Goal: Contribute content: Contribute content

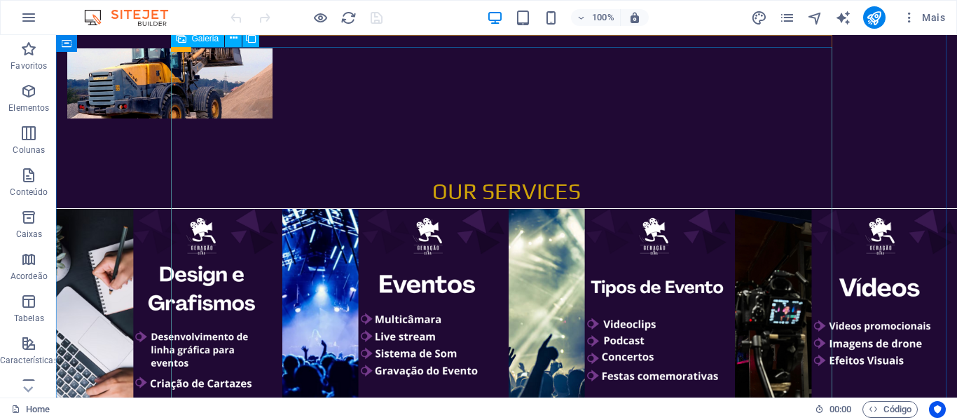
scroll to position [1051, 0]
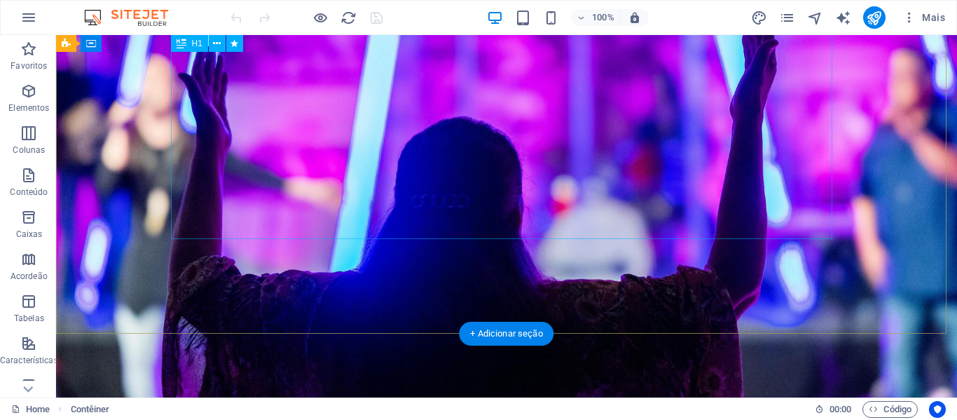
scroll to position [0, 0]
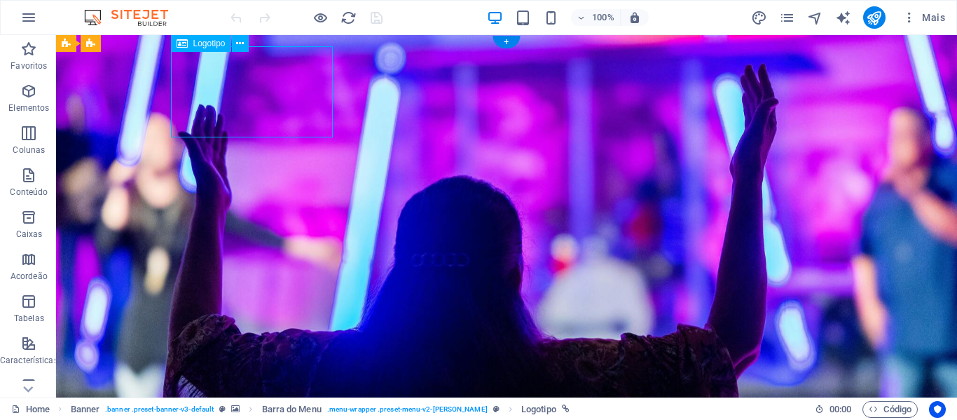
select select "px"
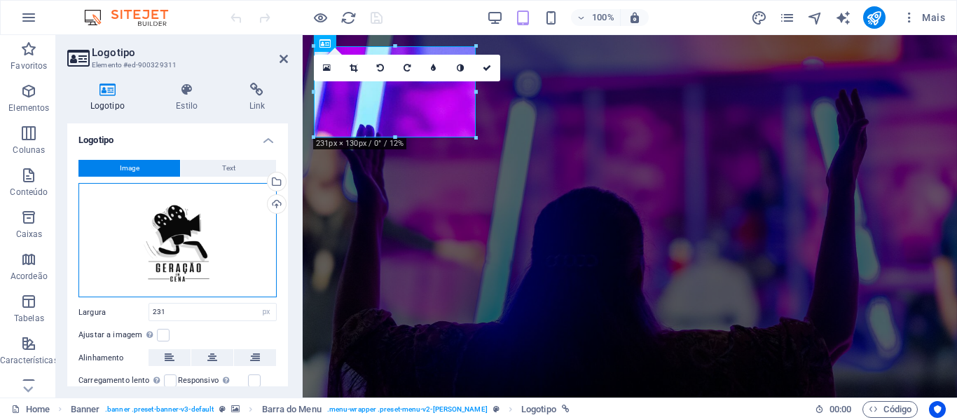
click at [200, 208] on div "Arraste os arquivos aqui, clique para escolher os arquivos ou selecione os arqu…" at bounding box center [177, 240] width 198 height 115
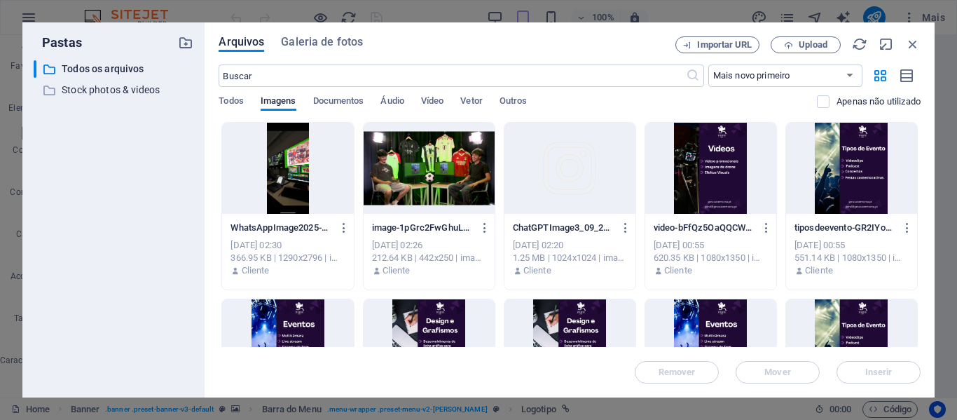
click at [824, 53] on div "Arquivos Galeria de fotos Importar URL Upload ​ Mais novo primeiro Mais antigo …" at bounding box center [570, 209] width 702 height 347
click at [826, 45] on span "Upload" at bounding box center [812, 45] width 29 height 8
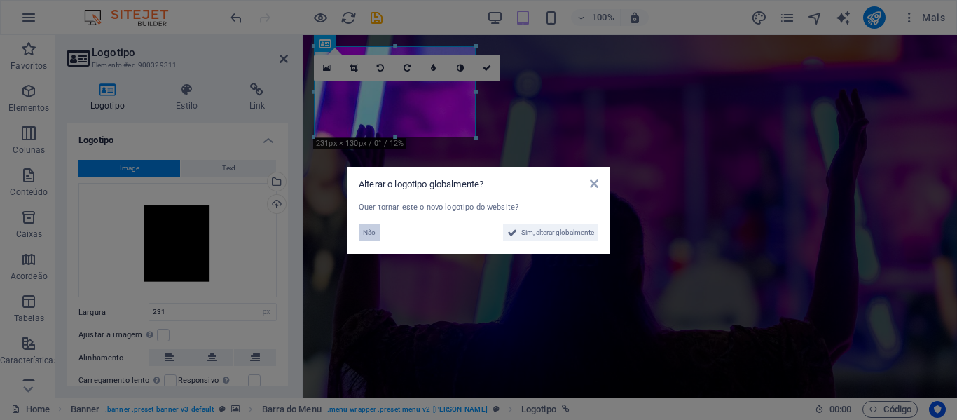
click at [362, 233] on button "Não" at bounding box center [369, 232] width 21 height 17
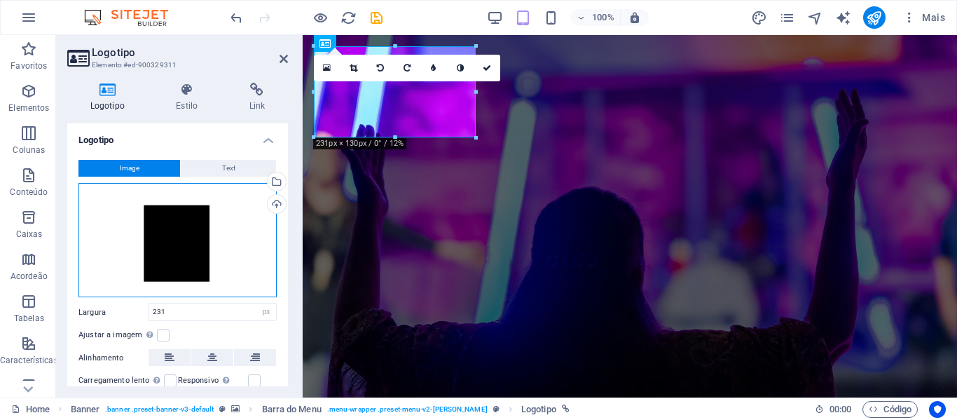
click at [191, 258] on div "Arraste os arquivos aqui, clique para escolher os arquivos ou selecione os arqu…" at bounding box center [177, 240] width 198 height 115
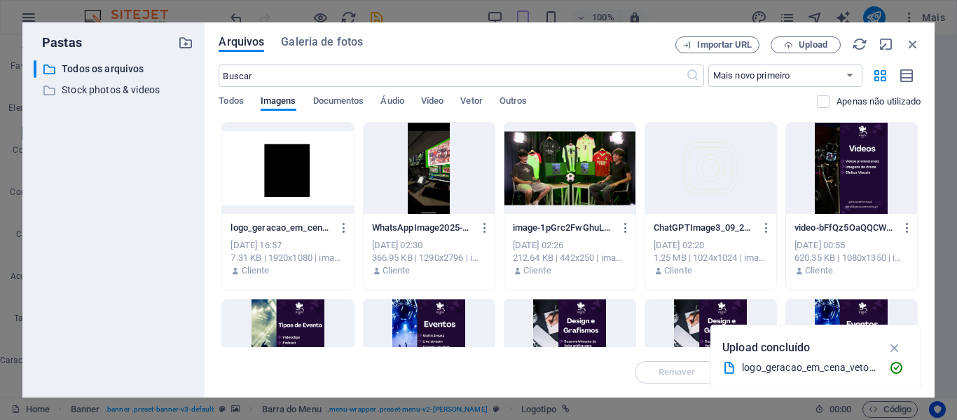
click at [191, 258] on div "​ Todos os arquivos Todos os arquivos ​ Stock photos & videos Stock photos & vi…" at bounding box center [114, 223] width 160 height 326
drag, startPoint x: 814, startPoint y: 22, endPoint x: 807, endPoint y: 32, distance: 12.6
click at [814, 22] on div "Pastas ​ Todos os arquivos Todos os arquivos ​ Stock photos & videos Stock phot…" at bounding box center [478, 210] width 957 height 420
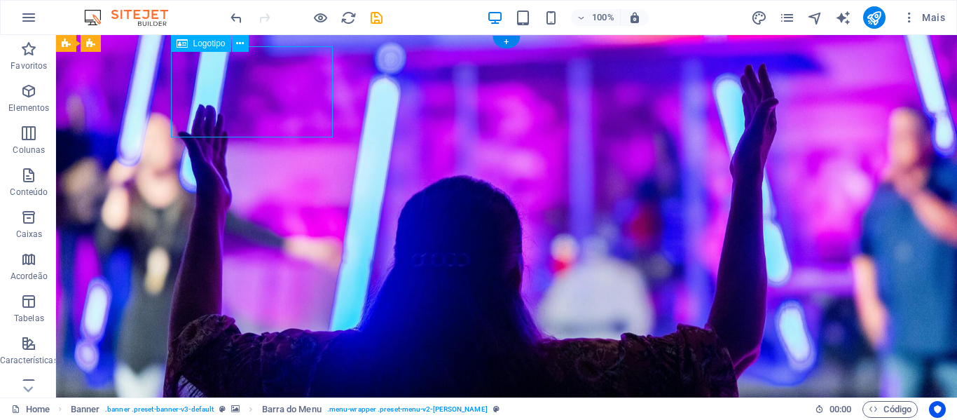
select select "px"
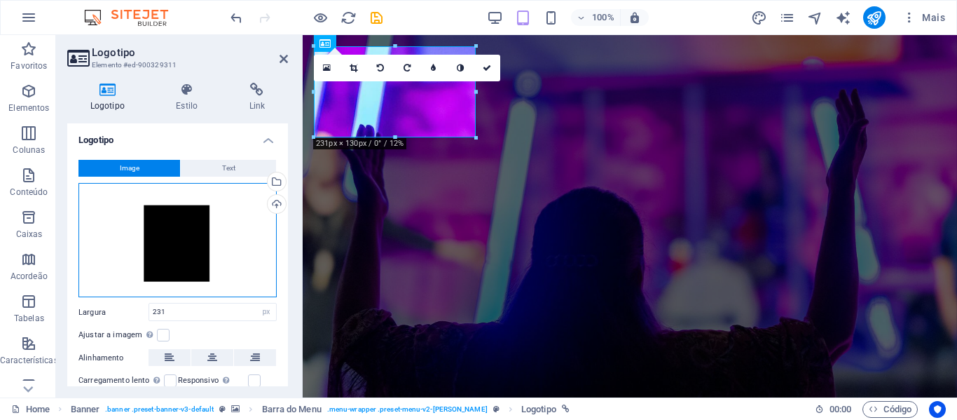
click at [234, 214] on div "Arraste os arquivos aqui, clique para escolher os arquivos ou selecione os arqu…" at bounding box center [177, 240] width 198 height 115
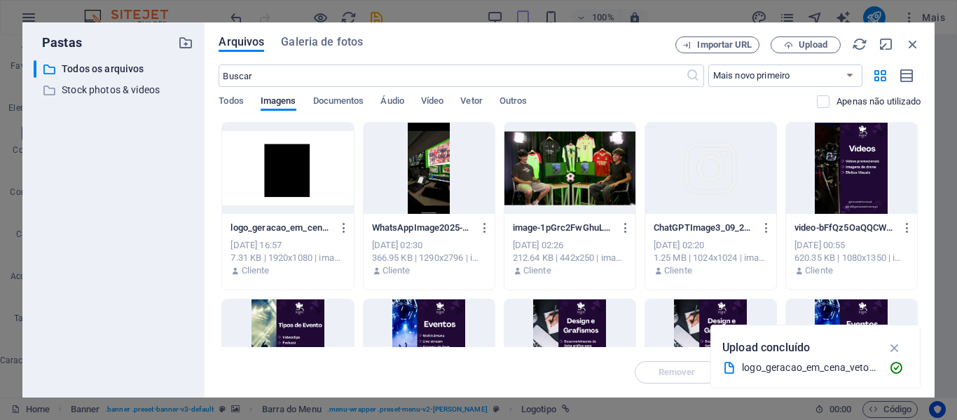
click at [234, 214] on div "logo_geracao_em_cena_vetor-od_ZWHasA-bGqUOCG4tomA.png logo_geracao_em_cena_veto…" at bounding box center [287, 249] width 131 height 71
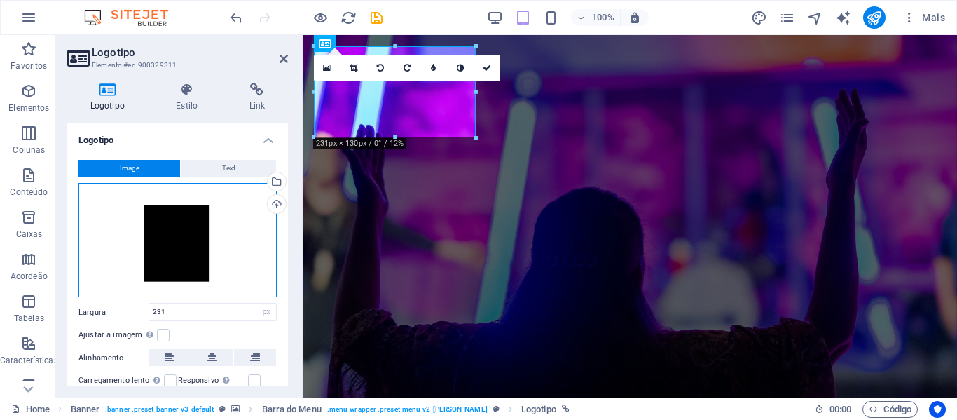
click at [180, 218] on div "Arraste os arquivos aqui, clique para escolher os arquivos ou selecione os arqu…" at bounding box center [177, 240] width 198 height 115
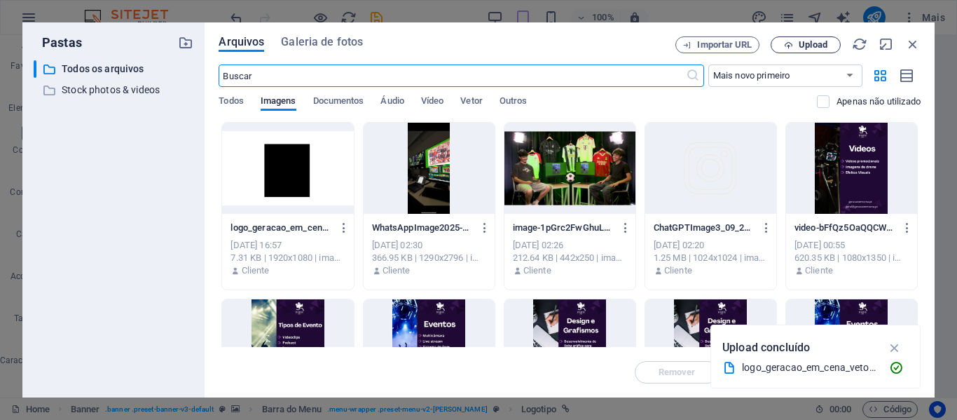
click at [797, 43] on span "Upload" at bounding box center [805, 45] width 57 height 9
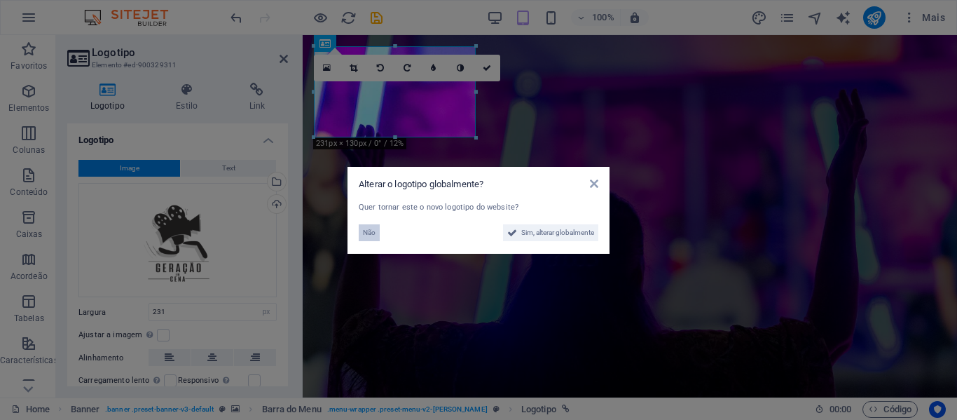
click at [377, 232] on button "Não" at bounding box center [369, 232] width 21 height 17
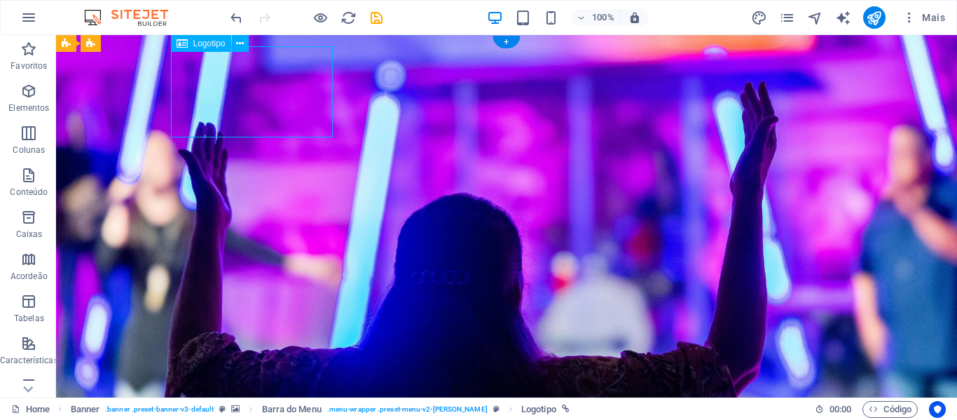
select select "px"
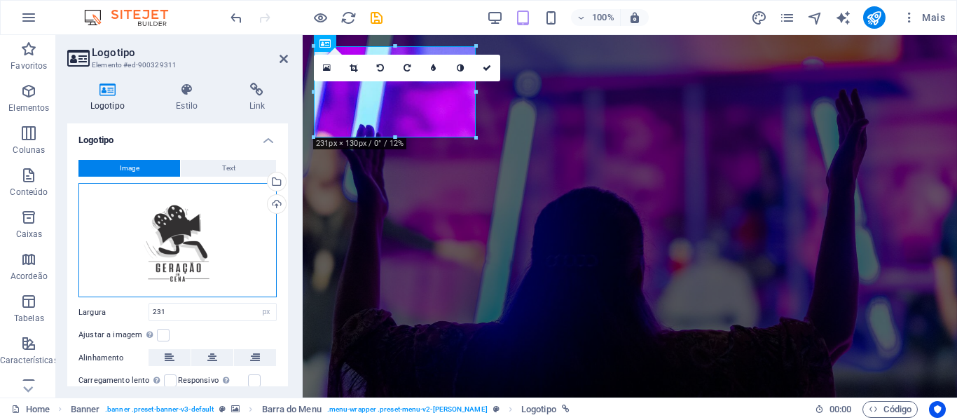
click at [181, 211] on div "Arraste os arquivos aqui, clique para escolher os arquivos ou selecione os arqu…" at bounding box center [177, 240] width 198 height 115
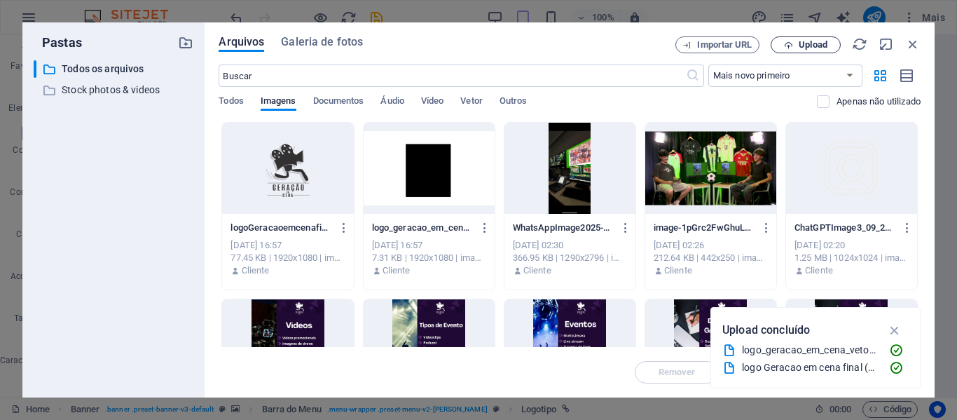
click at [799, 46] on span "Upload" at bounding box center [812, 45] width 29 height 8
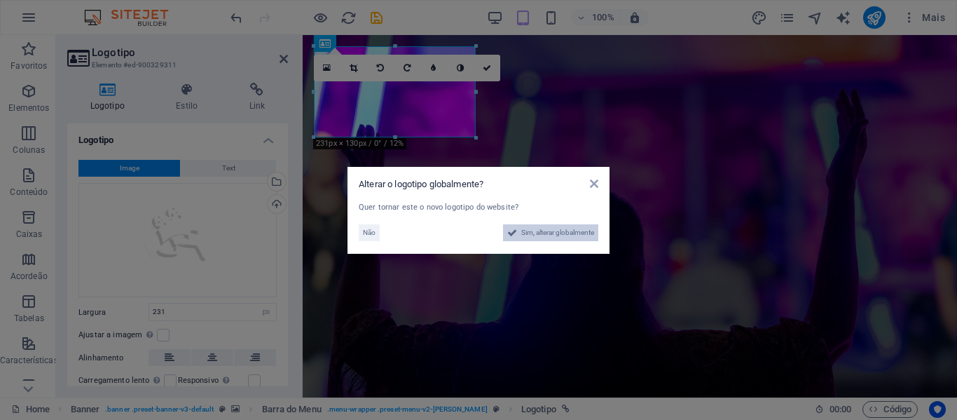
click at [546, 228] on span "Sim, alterar globalmente" at bounding box center [557, 232] width 73 height 17
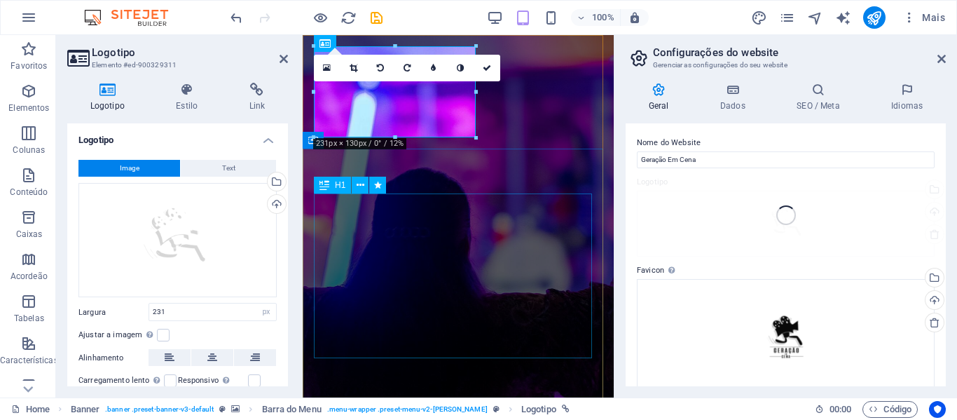
type input "200"
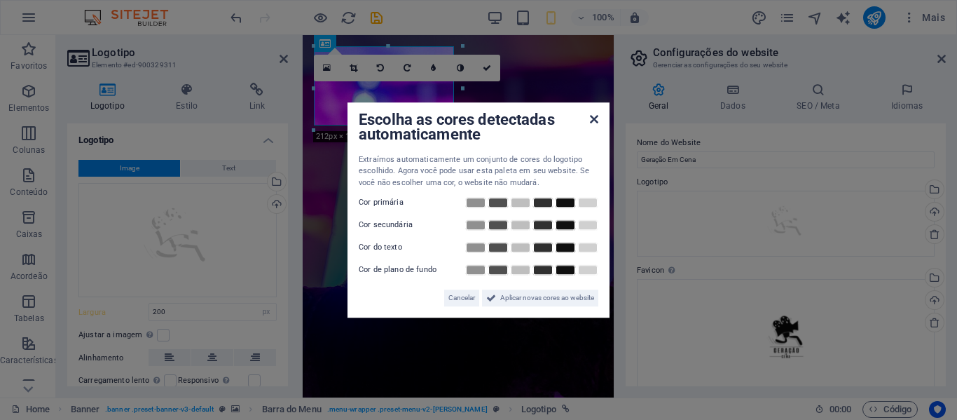
click at [592, 118] on icon at bounding box center [594, 118] width 8 height 11
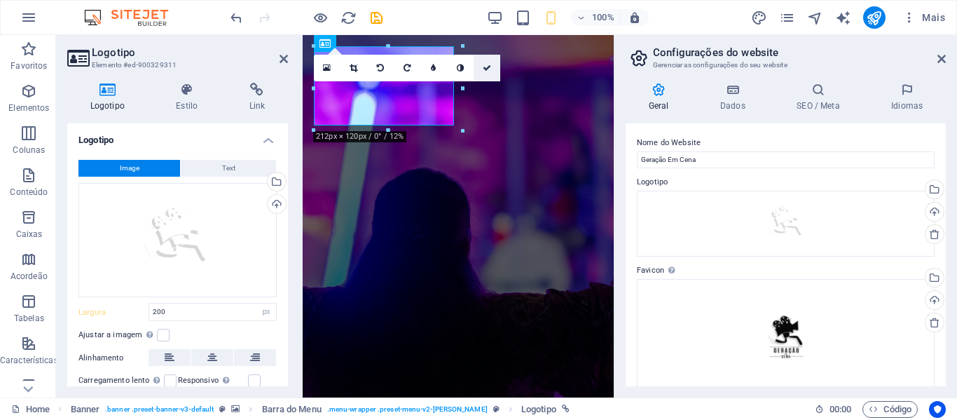
click at [484, 65] on icon at bounding box center [487, 68] width 8 height 8
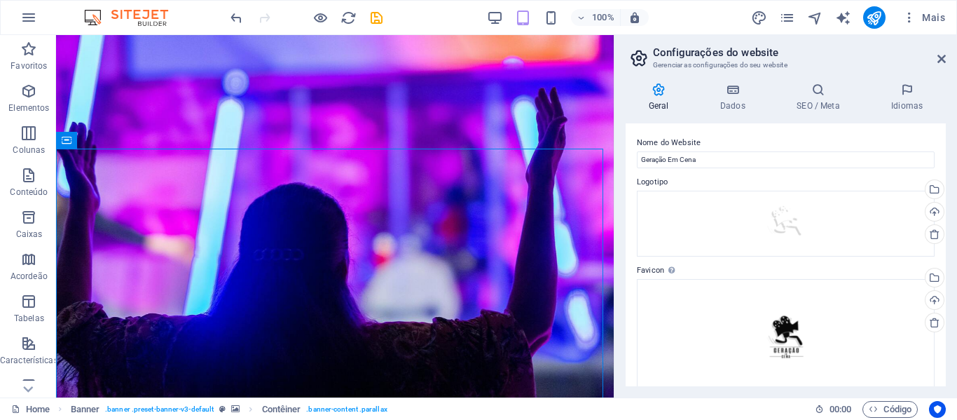
click at [946, 59] on aside "Configurações do website Gerenciar as configurações do seu website Geral Dados …" at bounding box center [785, 216] width 343 height 362
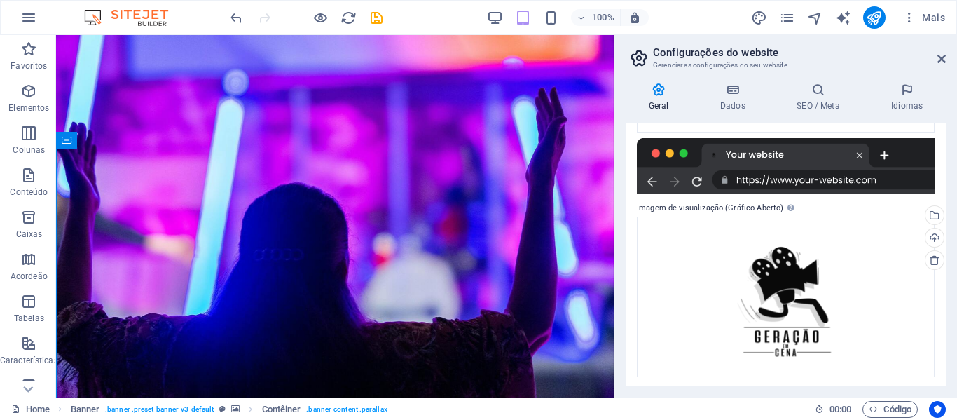
scroll to position [261, 0]
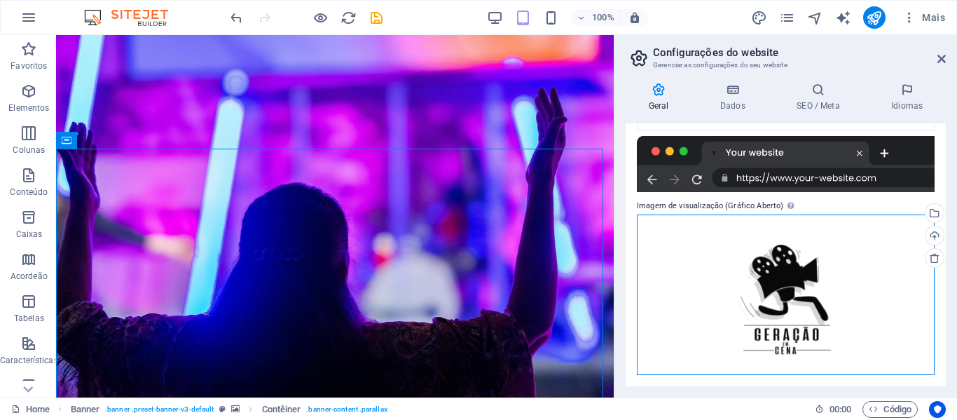
click at [847, 258] on div "Arraste os arquivos aqui, clique para escolher os arquivos ou selecione os arqu…" at bounding box center [786, 294] width 298 height 160
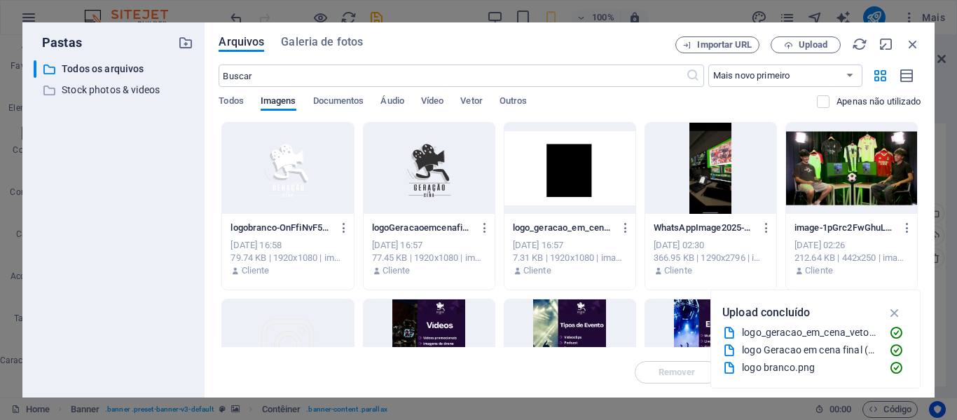
click at [307, 162] on div at bounding box center [287, 168] width 131 height 91
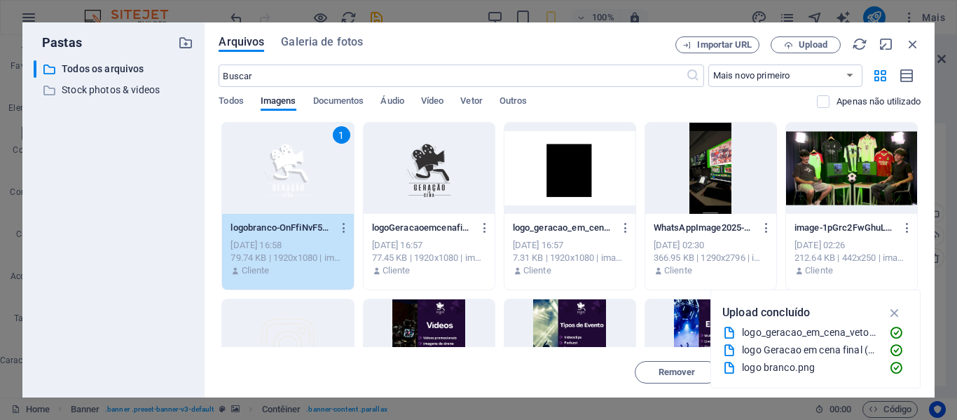
click at [307, 162] on div "1" at bounding box center [287, 168] width 131 height 91
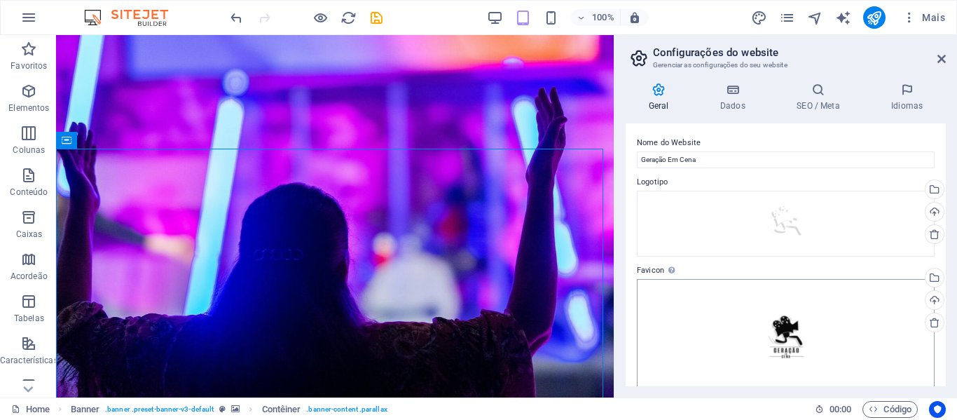
scroll to position [140, 0]
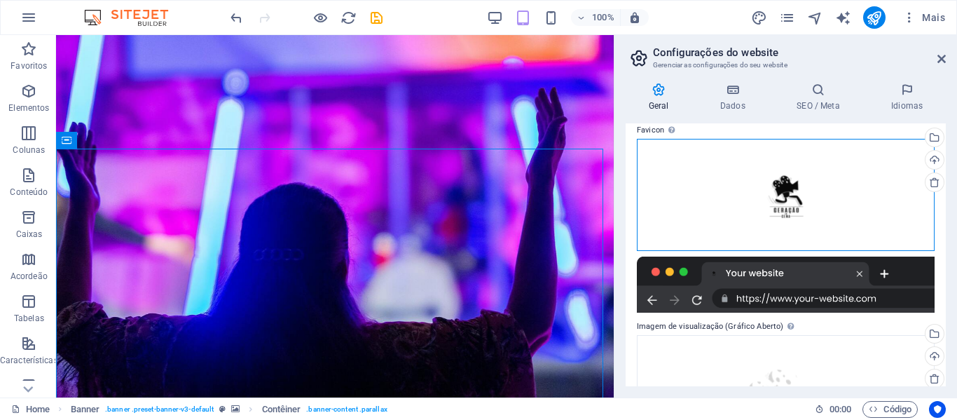
click at [808, 213] on div "Arraste os arquivos aqui, clique para escolher os arquivos ou selecione os arqu…" at bounding box center [786, 195] width 298 height 112
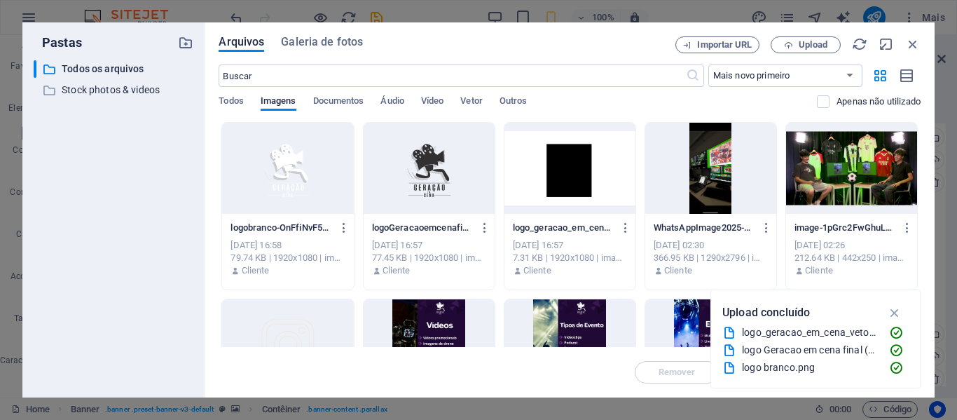
click at [261, 196] on div at bounding box center [287, 168] width 131 height 91
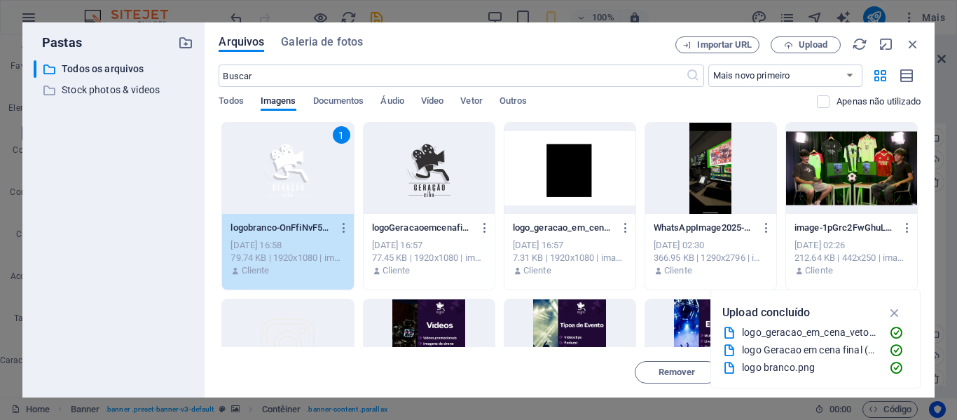
click at [261, 196] on div "1" at bounding box center [287, 168] width 131 height 91
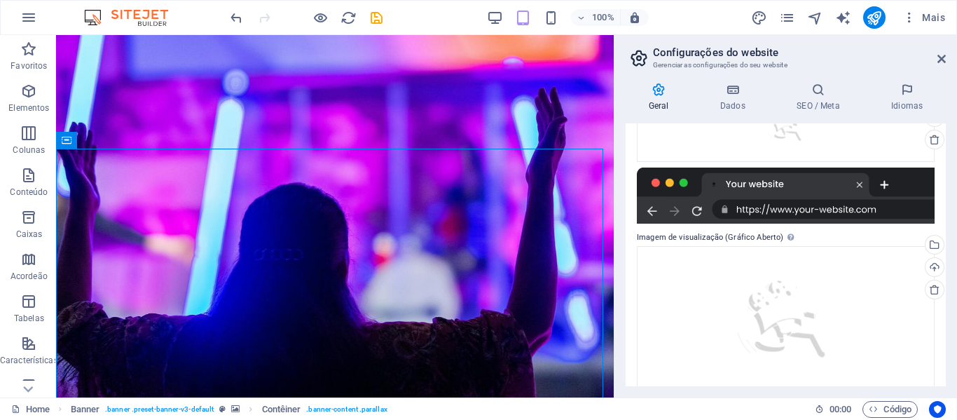
scroll to position [215, 0]
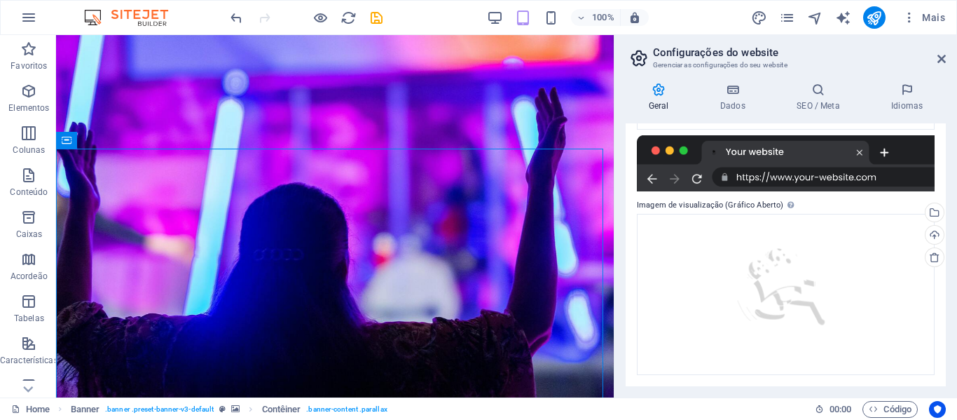
click at [948, 60] on aside "Configurações do website Gerenciar as configurações do seu website Geral Dados …" at bounding box center [785, 216] width 343 height 362
click at [939, 58] on icon at bounding box center [941, 58] width 8 height 11
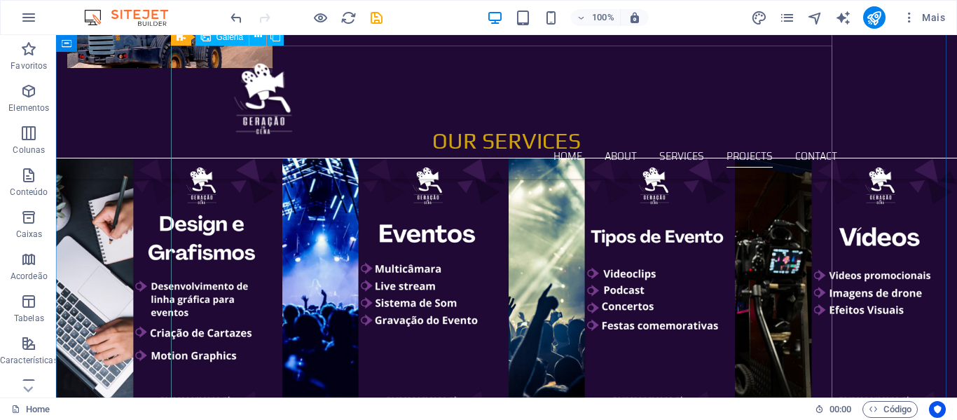
scroll to position [1191, 0]
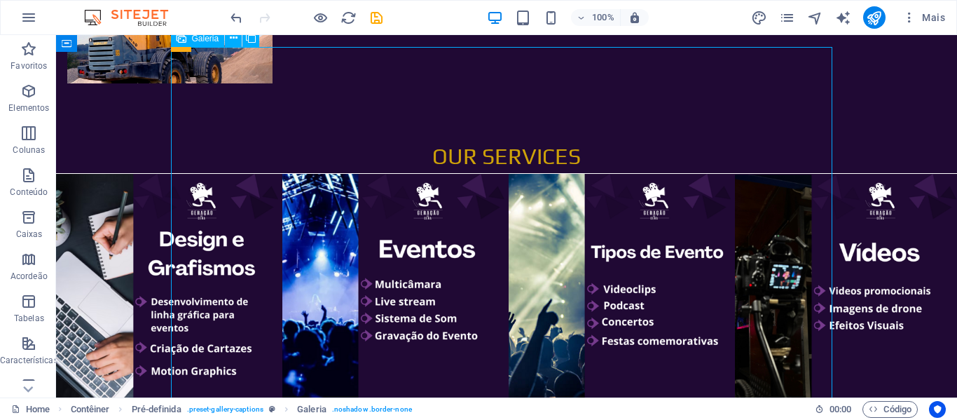
scroll to position [1063, 0]
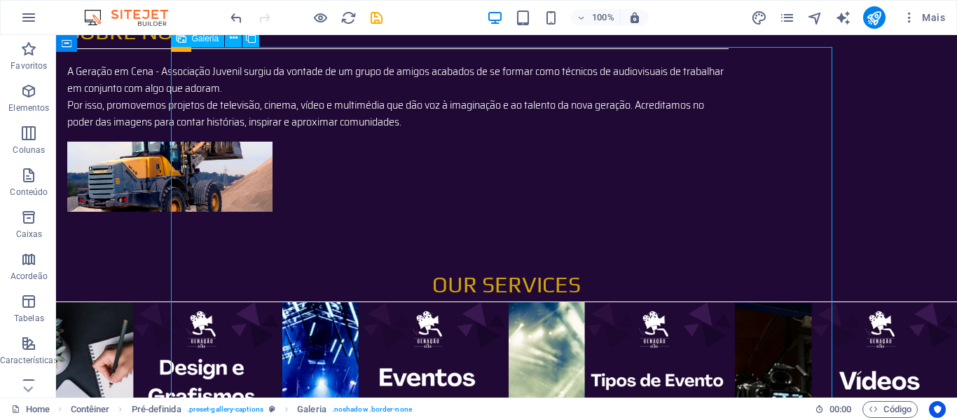
select select "4"
select select "px"
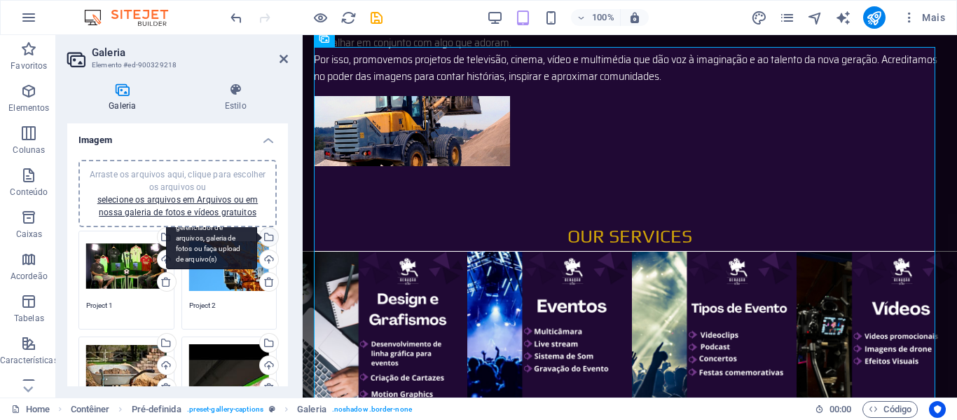
click at [215, 267] on div "Selecione arquivos do gerenciador de arquivos, galeria de fotos ou faça upload …" at bounding box center [211, 238] width 91 height 63
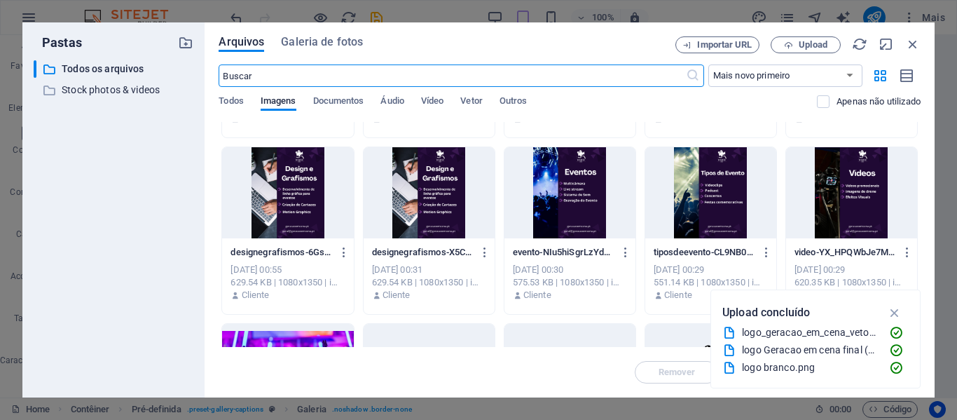
scroll to position [123, 0]
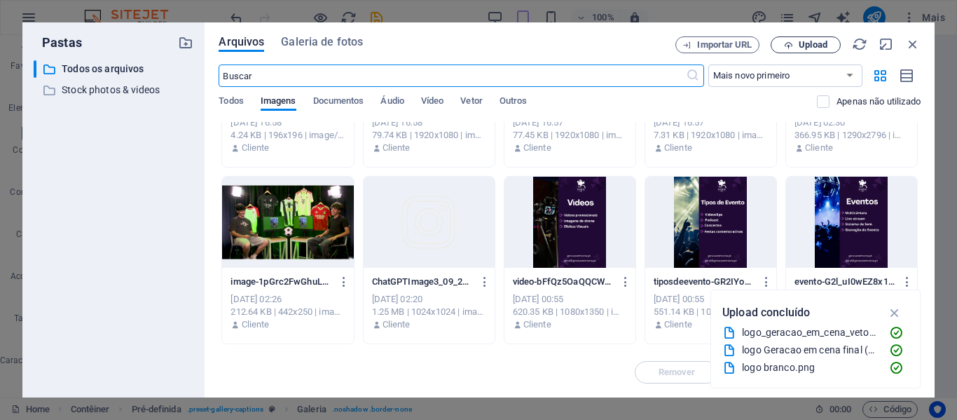
click at [796, 48] on span "Upload" at bounding box center [805, 45] width 57 height 9
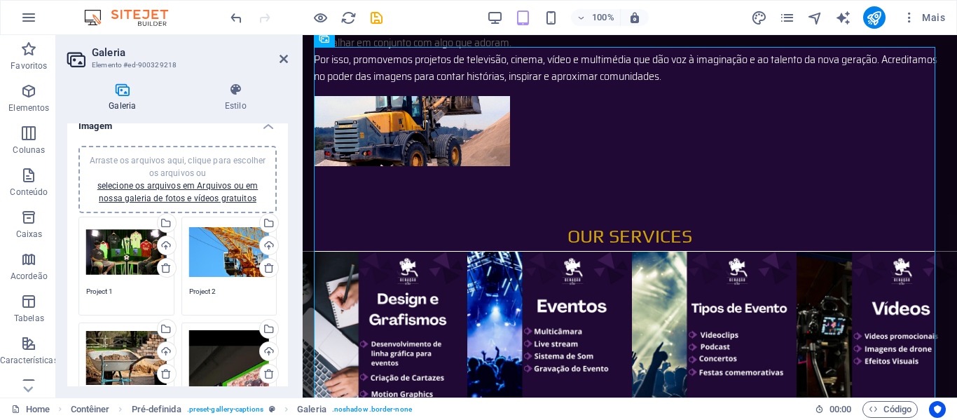
scroll to position [0, 0]
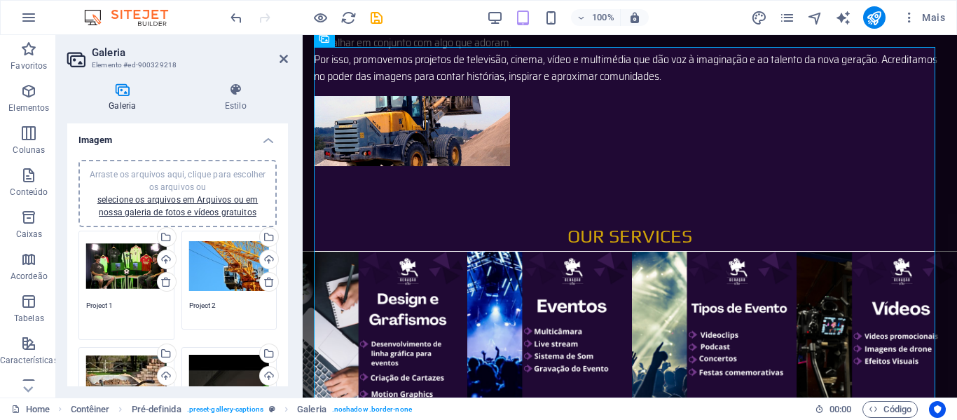
click at [106, 307] on textarea "Project 1" at bounding box center [126, 316] width 81 height 32
click at [117, 305] on textarea "Project 1" at bounding box center [126, 316] width 81 height 32
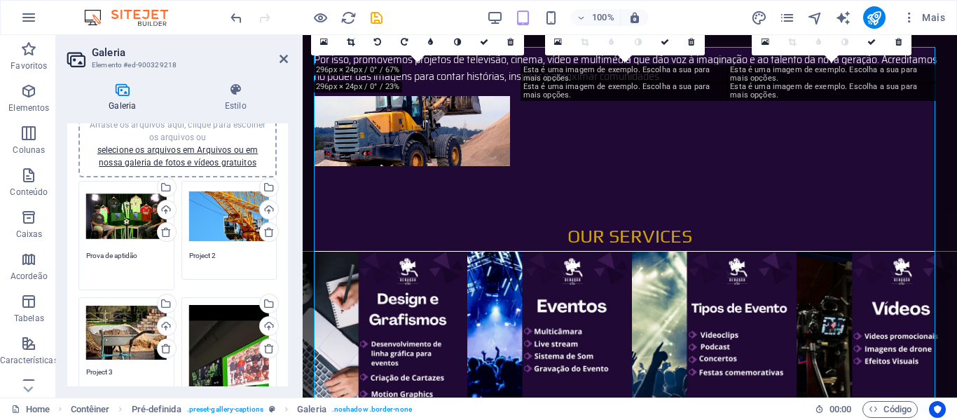
scroll to position [70, 0]
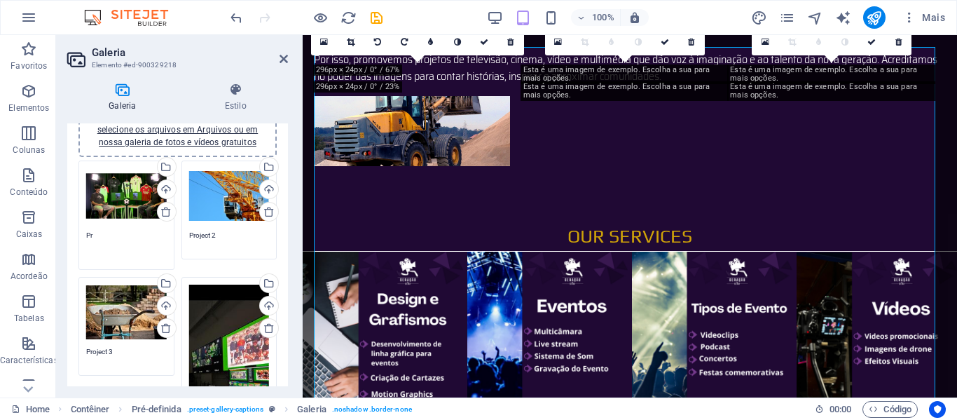
type textarea "P"
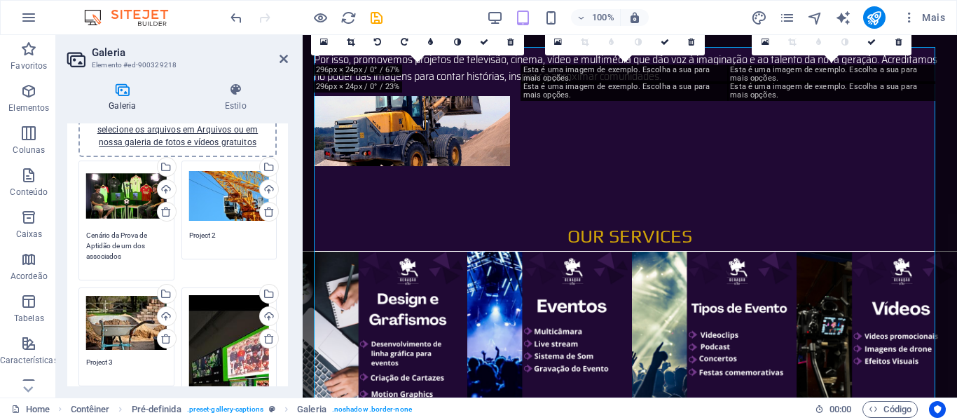
type textarea "Cenário da Prova de Aptidão de um dos associados"
click at [190, 273] on div "Arraste os arquivos aqui, clique para escolher os arquivos ou selecione os arqu…" at bounding box center [177, 385] width 205 height 456
click at [153, 235] on textarea "Cenário da Prova de Aptidão de um dos associados" at bounding box center [126, 251] width 81 height 42
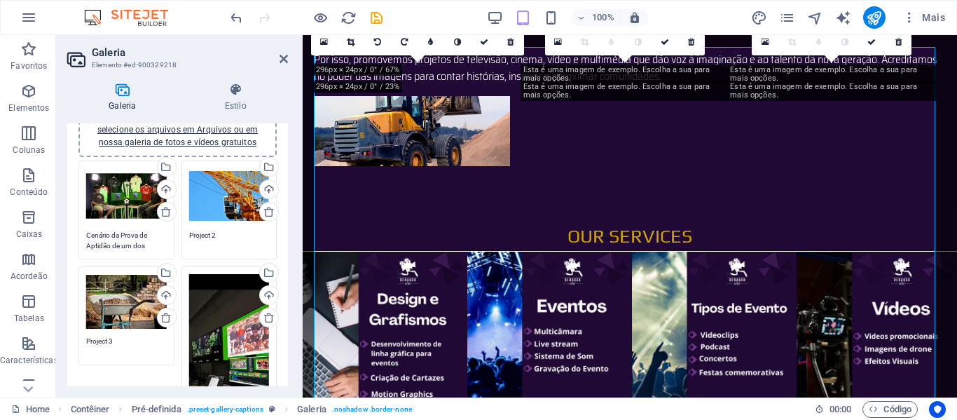
click at [181, 263] on div "Arraste os arquivos aqui, clique para escolher os arquivos ou selecione os arqu…" at bounding box center [177, 374] width 205 height 435
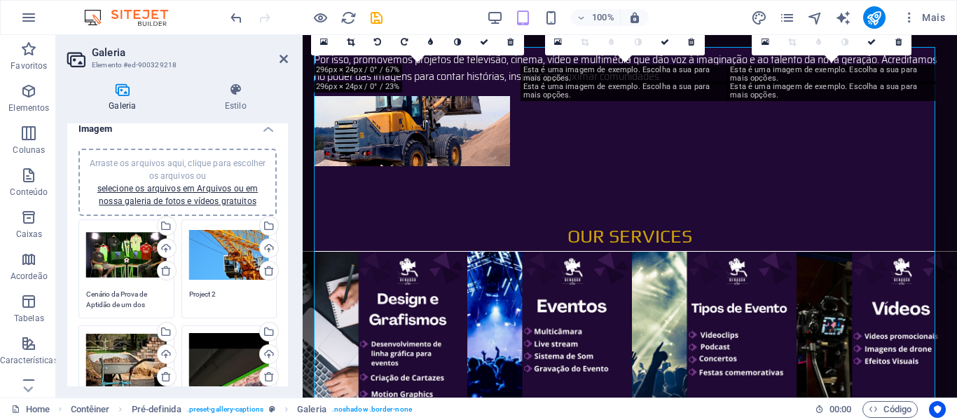
scroll to position [0, 0]
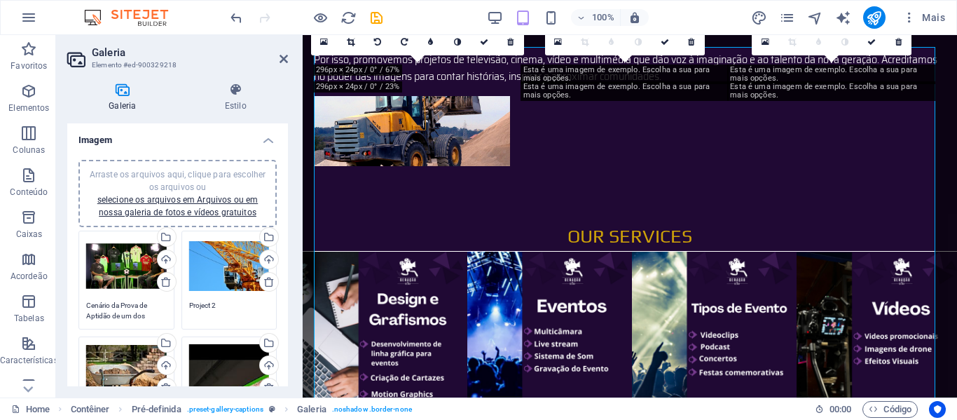
click at [209, 53] on h2 "Galeria" at bounding box center [190, 52] width 196 height 13
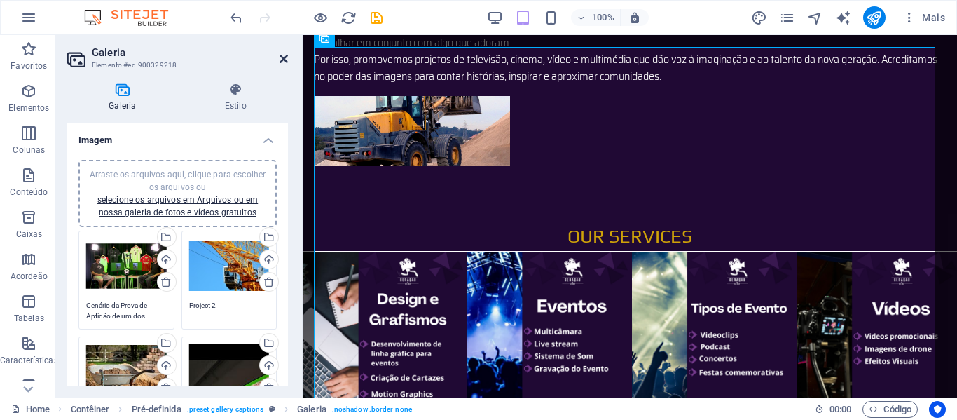
click at [285, 55] on icon at bounding box center [283, 58] width 8 height 11
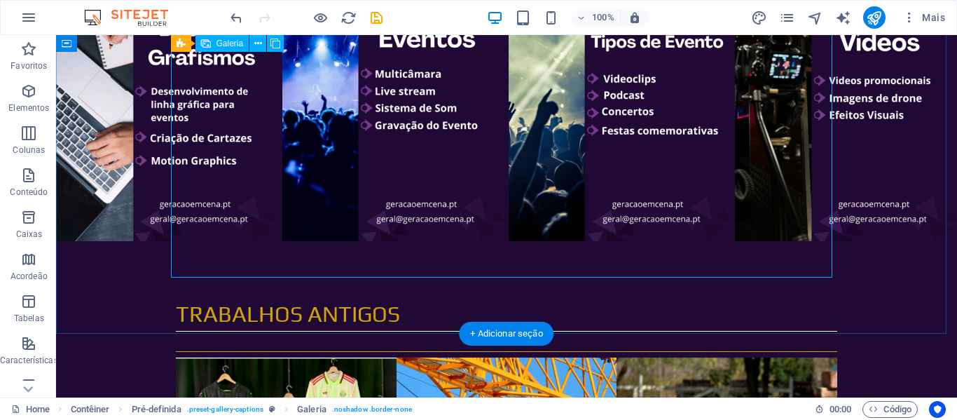
scroll to position [1273, 0]
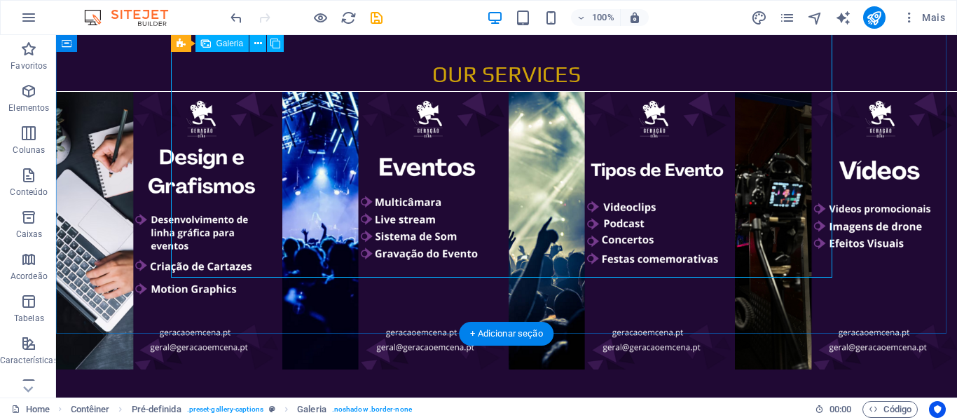
select select "4"
select select "px"
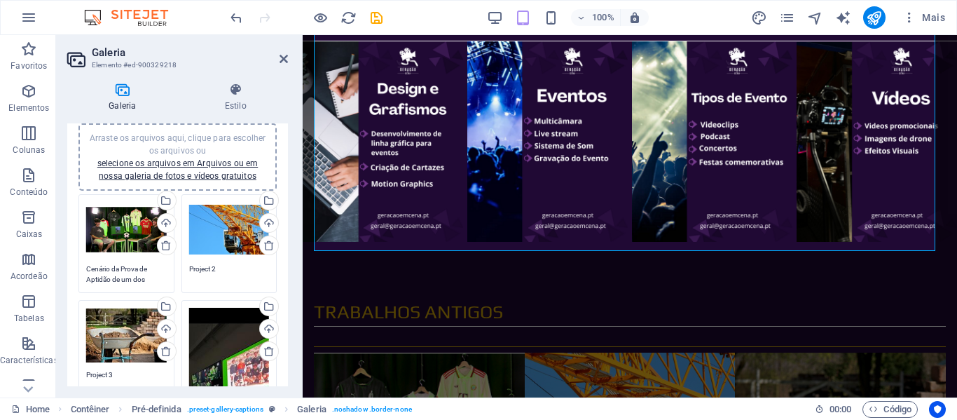
scroll to position [70, 0]
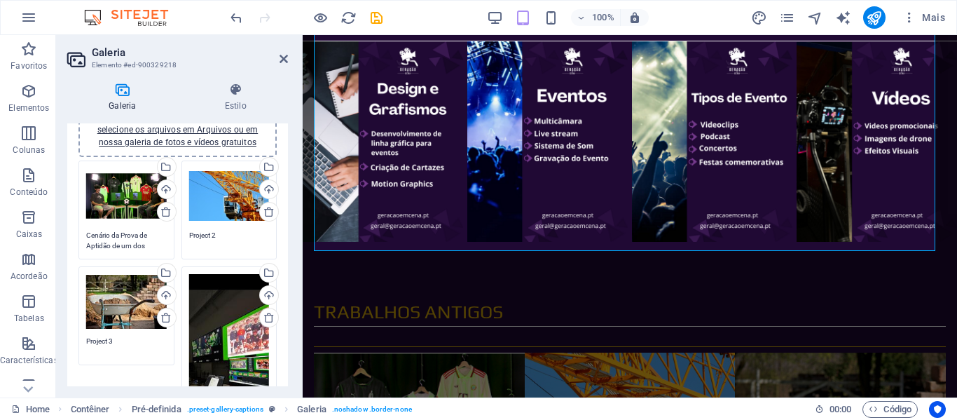
click at [135, 243] on textarea "Cenário da Prova de Aptidão de um dos associados" at bounding box center [126, 240] width 81 height 21
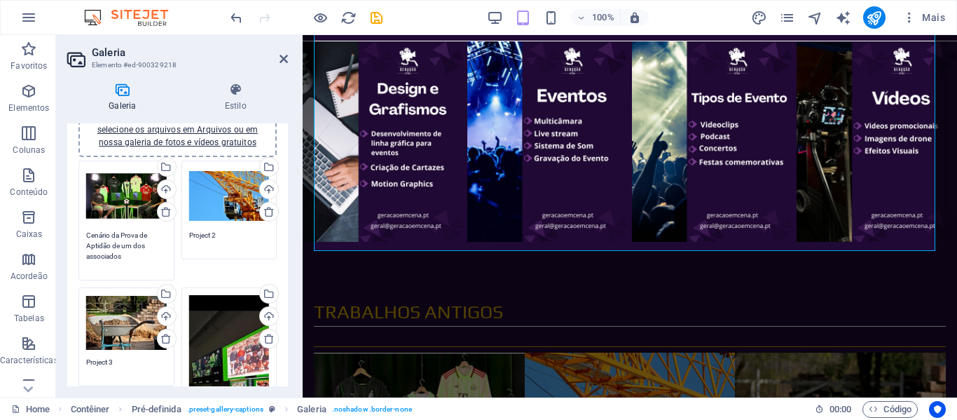
click at [207, 237] on textarea "Project 2" at bounding box center [229, 240] width 81 height 21
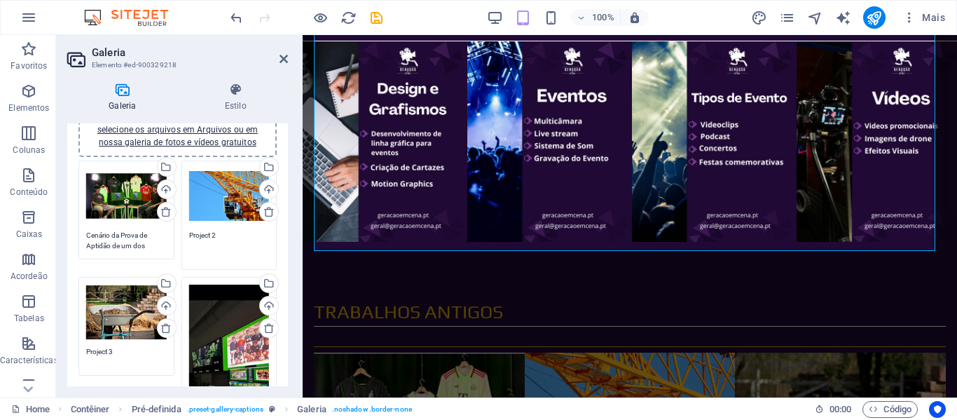
click at [207, 237] on textarea "Project 2" at bounding box center [229, 246] width 81 height 32
type textarea "[PERSON_NAME] para um Podcast"
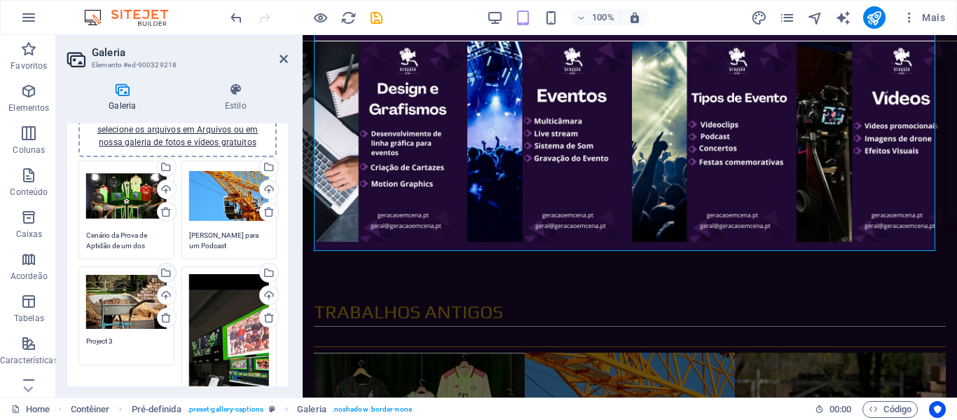
click at [174, 268] on div "Arraste os arquivos aqui, clique para escolher os arquivos ou selecione os arqu…" at bounding box center [177, 374] width 205 height 435
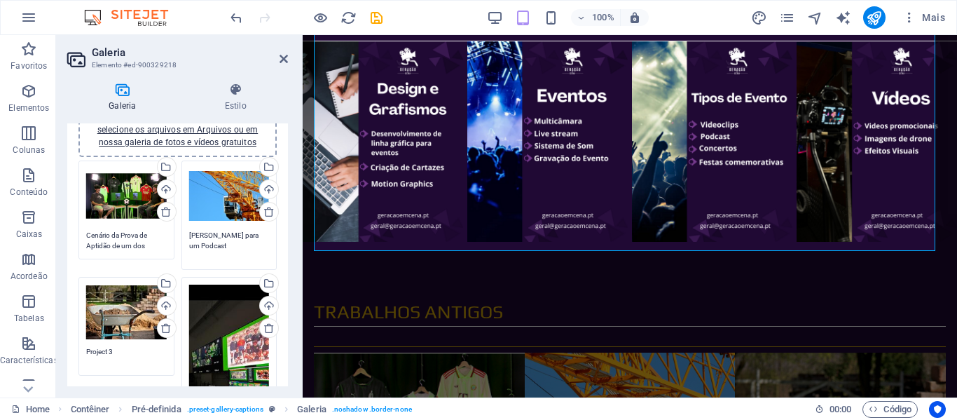
drag, startPoint x: 219, startPoint y: 245, endPoint x: 185, endPoint y: 233, distance: 35.9
click at [185, 233] on div "Arraste os arquivos aqui, clique para escolher os arquivos ou selecione os arqu…" at bounding box center [229, 215] width 103 height 116
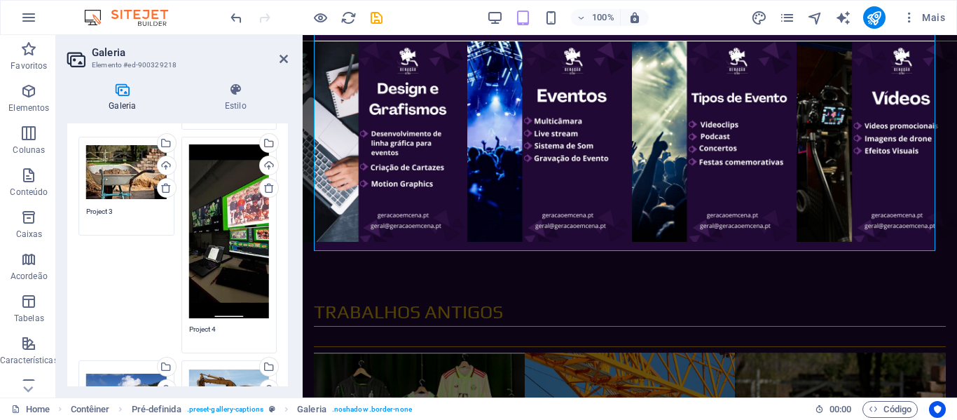
click at [215, 324] on textarea "Project 4" at bounding box center [229, 334] width 81 height 21
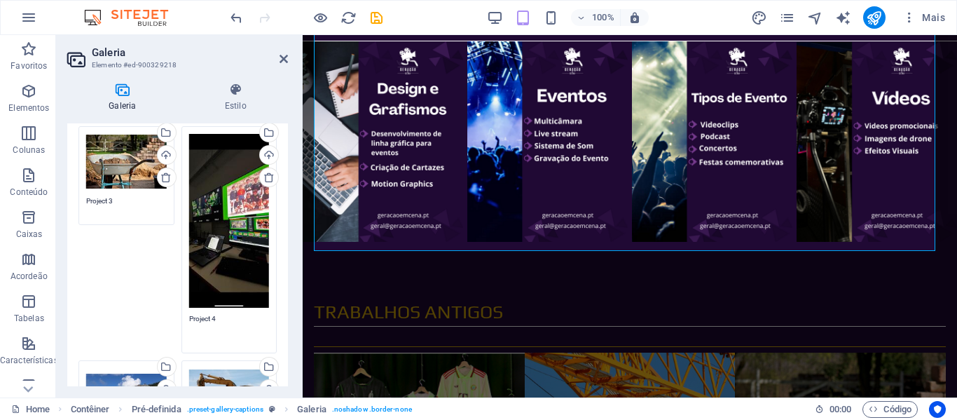
click at [215, 324] on textarea "Project 4" at bounding box center [229, 329] width 81 height 32
click at [215, 321] on textarea "Project 4" at bounding box center [229, 329] width 81 height 32
click at [209, 319] on textarea "Project 4" at bounding box center [229, 329] width 81 height 32
click at [205, 317] on textarea "Project 4" at bounding box center [229, 329] width 81 height 32
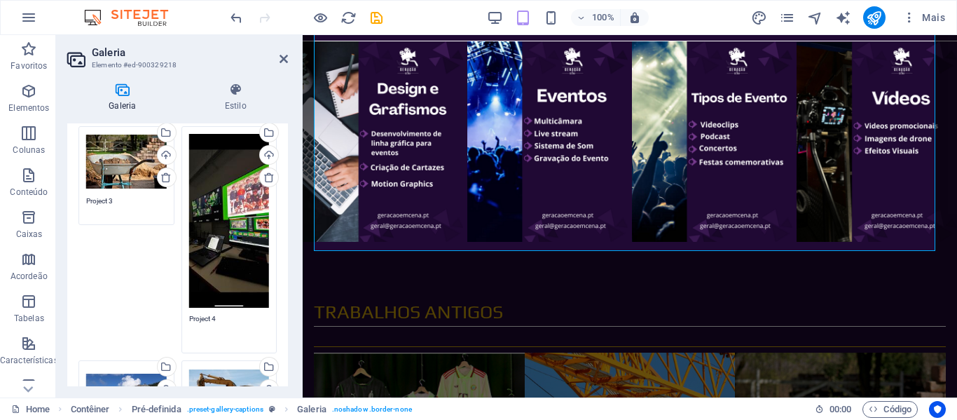
click at [205, 317] on textarea "Project 4" at bounding box center [229, 329] width 81 height 32
paste textarea "[PERSON_NAME] para um Podcast"
click at [196, 316] on textarea "[PERSON_NAME] para um Podcast" at bounding box center [229, 329] width 81 height 32
click at [199, 317] on textarea "[PERSON_NAME] para um Podcast" at bounding box center [229, 329] width 81 height 32
type textarea "Regie [PERSON_NAME] para um Podcast"
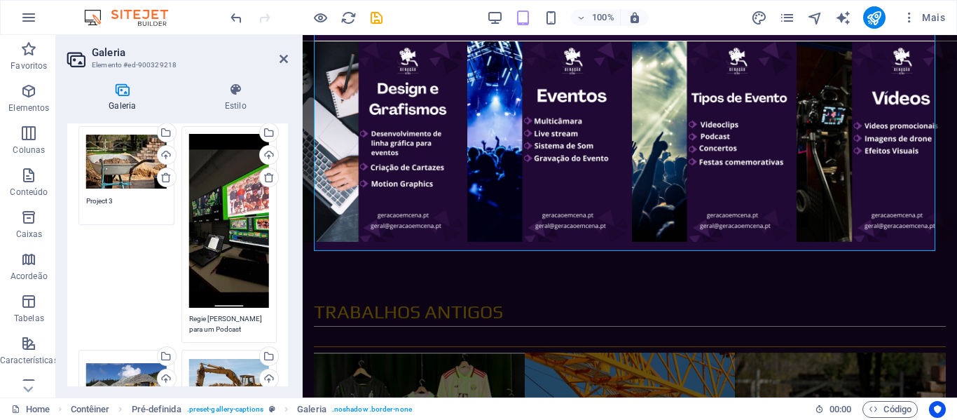
click at [167, 304] on div "Arraste os arquivos aqui, clique para escolher os arquivos ou selecione os arqu…" at bounding box center [177, 234] width 205 height 435
click at [378, 15] on icon "save" at bounding box center [376, 18] width 16 height 16
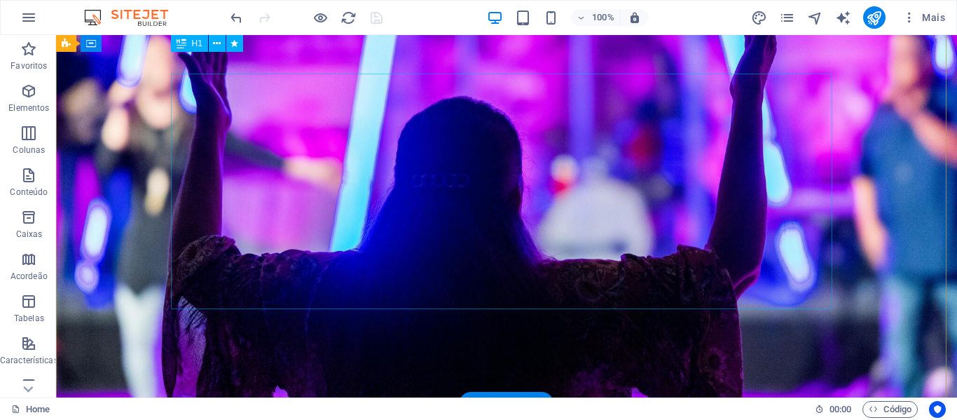
scroll to position [0, 0]
